Goal: Navigation & Orientation: Find specific page/section

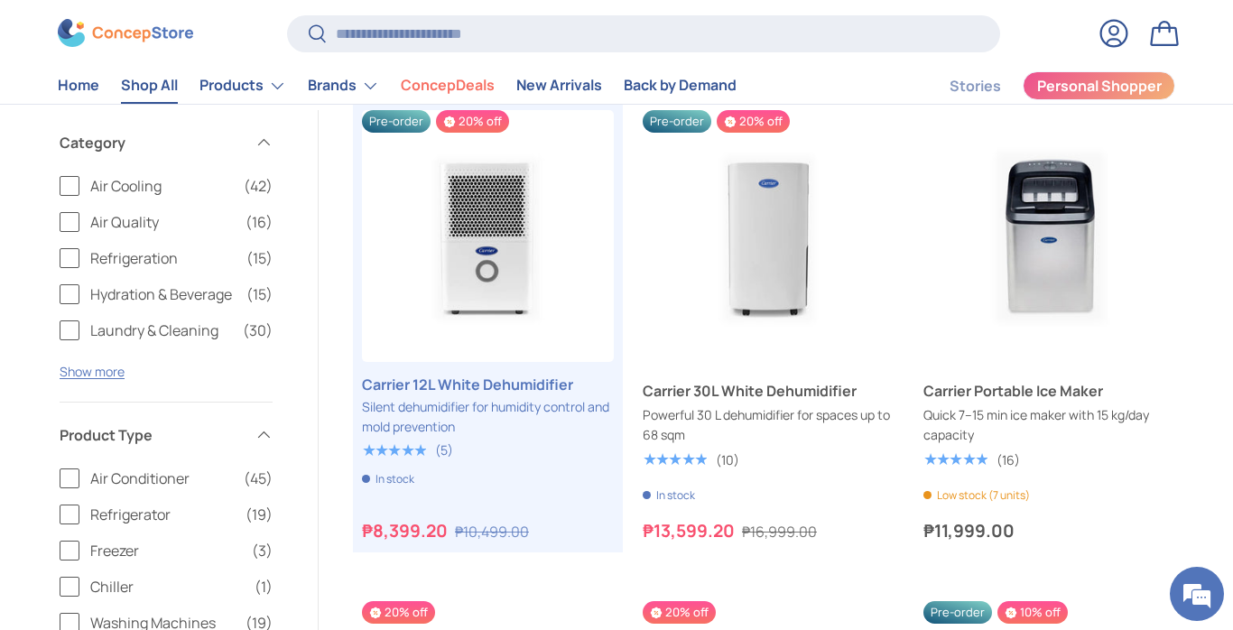
click at [135, 288] on span "Hydration & Beverage" at bounding box center [162, 294] width 145 height 22
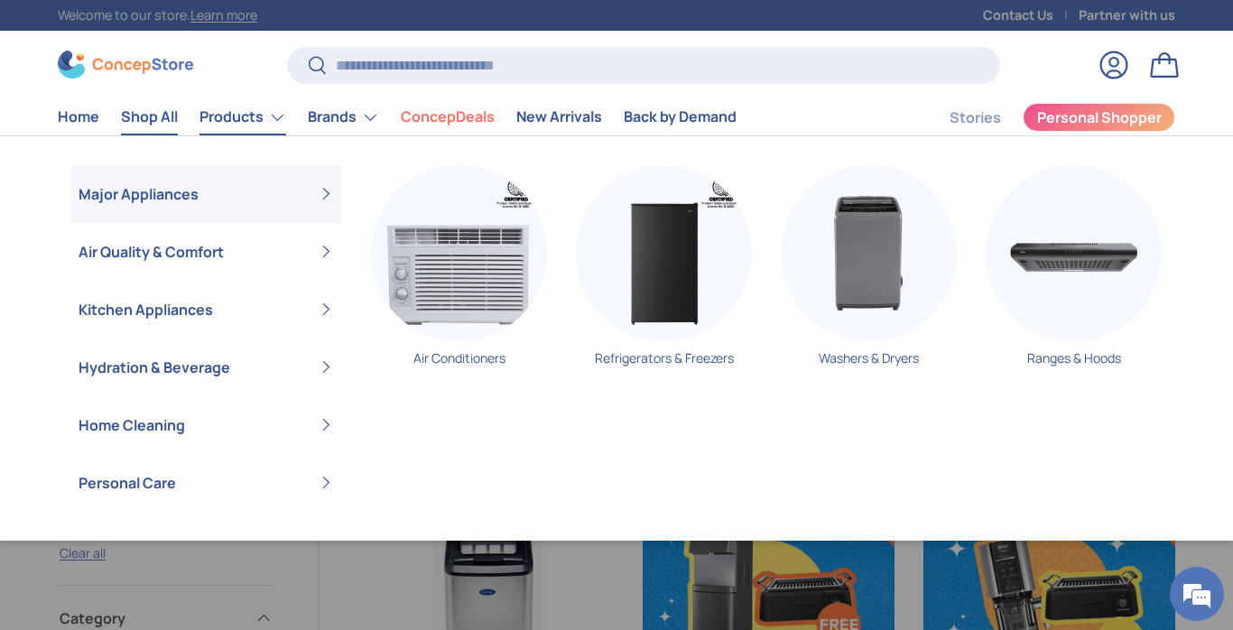
click at [230, 117] on link "Products" at bounding box center [243, 117] width 87 height 36
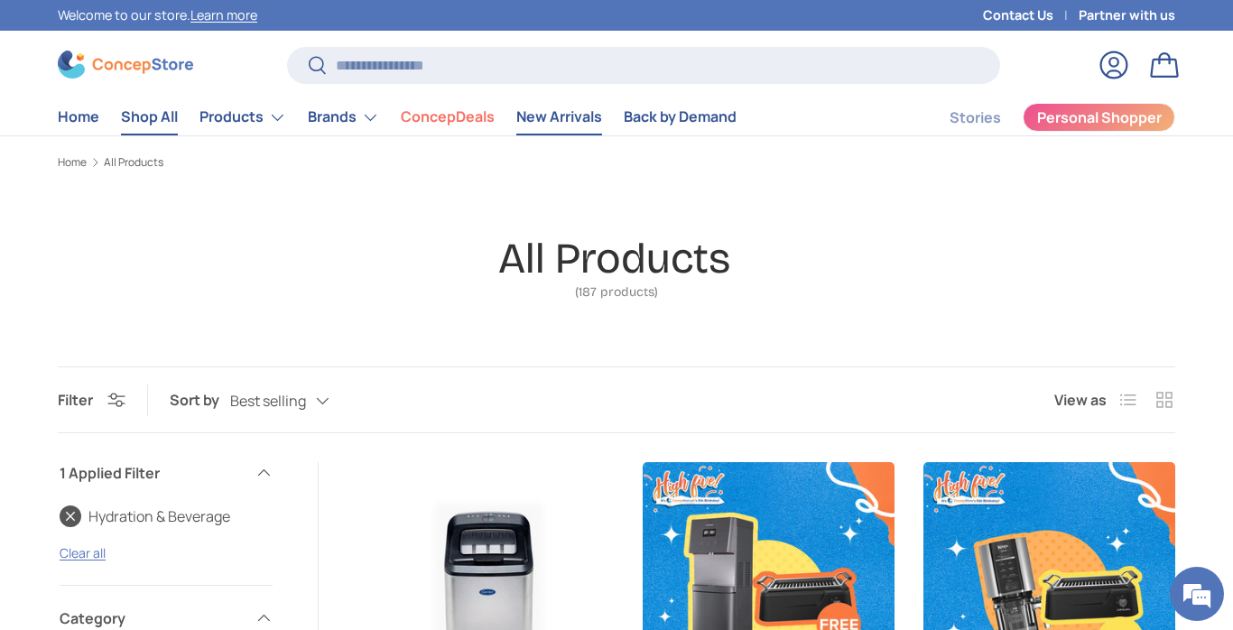
click at [590, 114] on link "New Arrivals" at bounding box center [559, 116] width 86 height 35
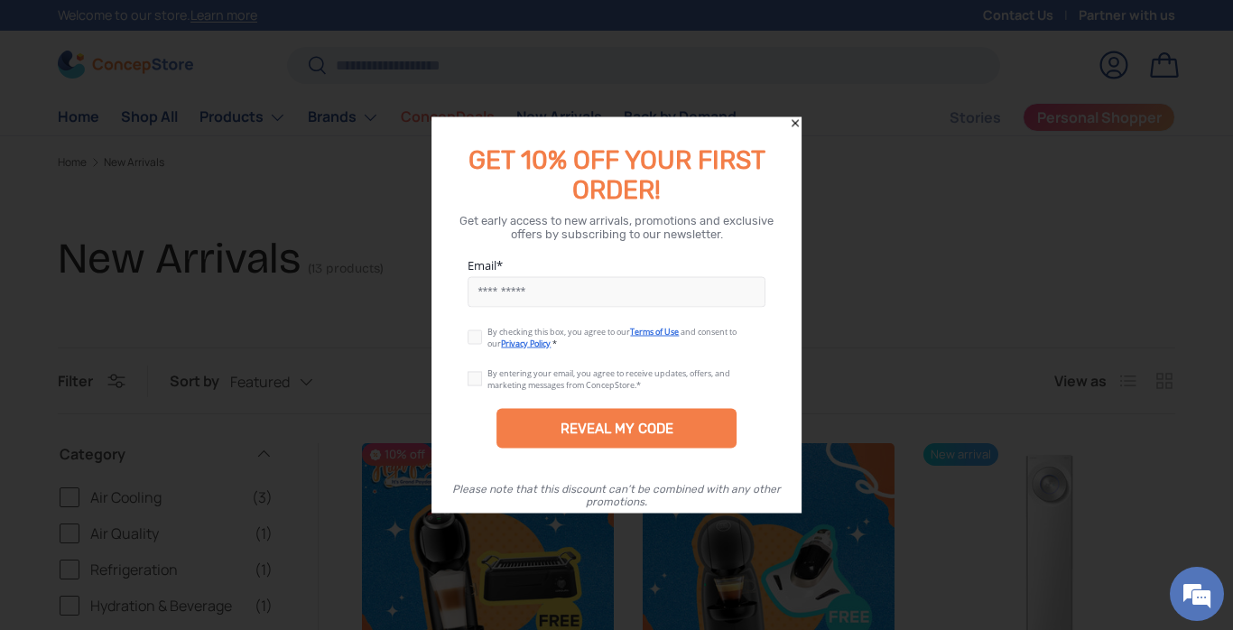
click at [797, 123] on icon "Close" at bounding box center [795, 123] width 13 height 13
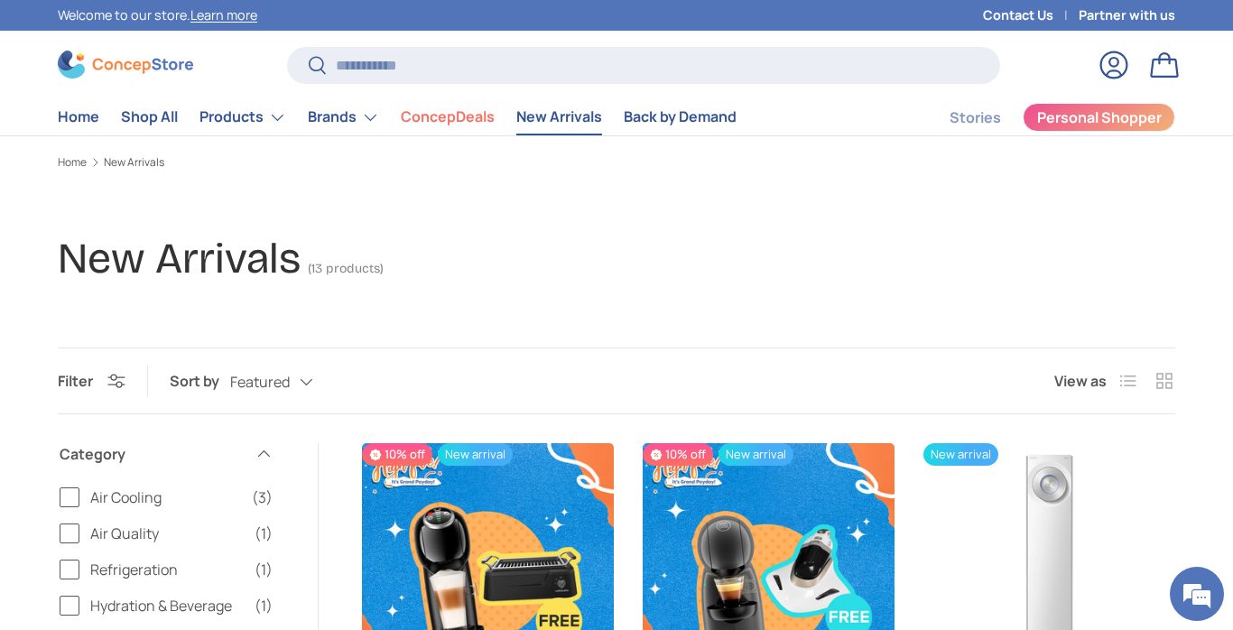
drag, startPoint x: 885, startPoint y: 229, endPoint x: 1085, endPoint y: 120, distance: 228.3
click at [952, 122] on link "Stories" at bounding box center [975, 117] width 51 height 35
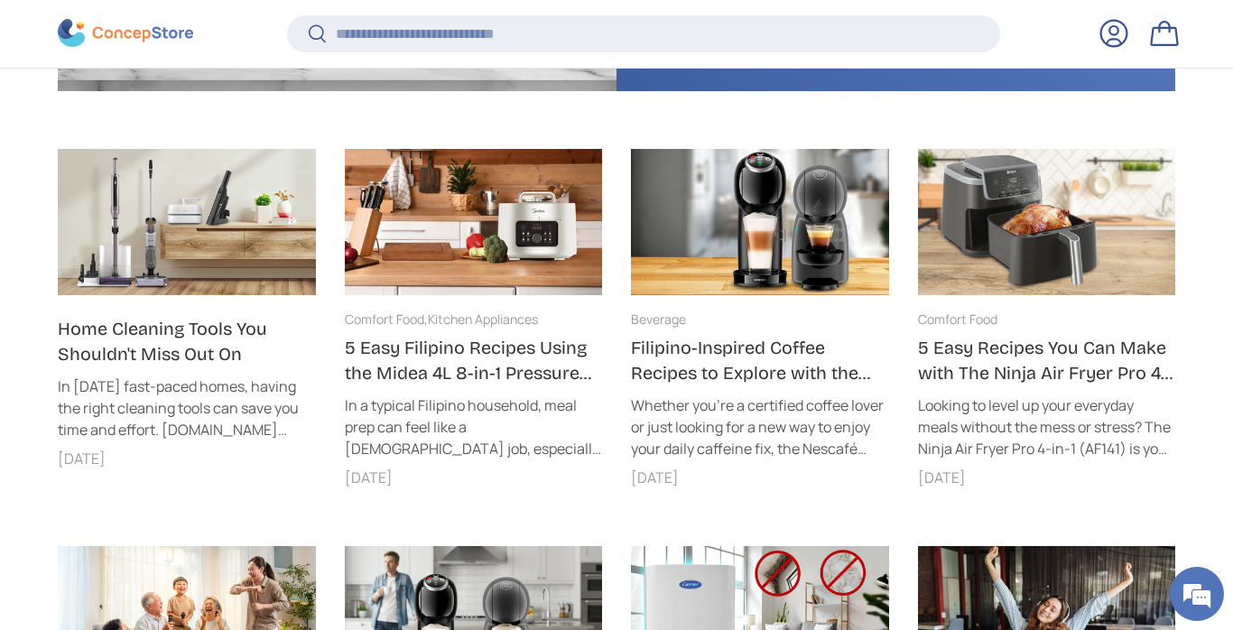
scroll to position [498, 0]
